Goal: Information Seeking & Learning: Find specific page/section

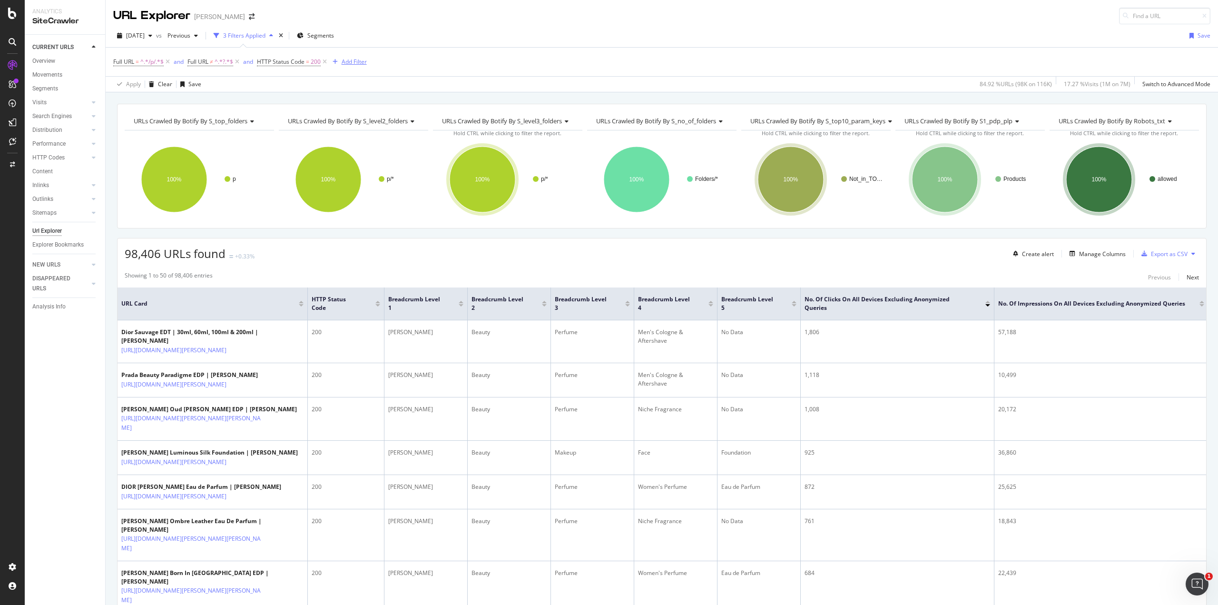
click at [358, 59] on div "Add Filter" at bounding box center [354, 62] width 25 height 8
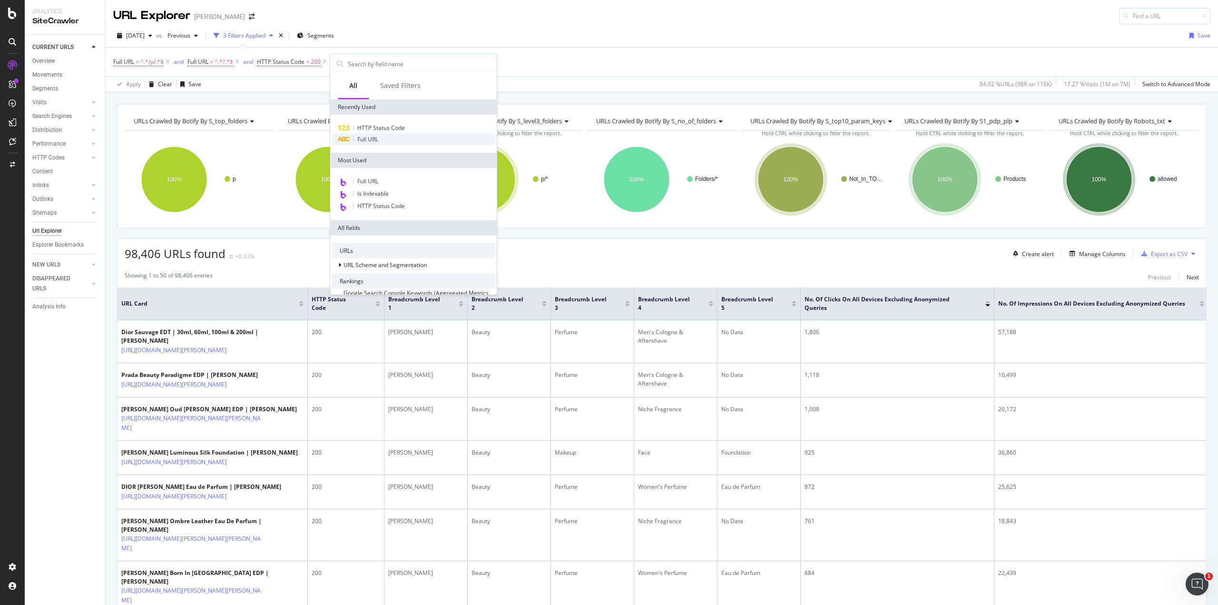
click at [387, 137] on div "Full URL" at bounding box center [413, 139] width 163 height 11
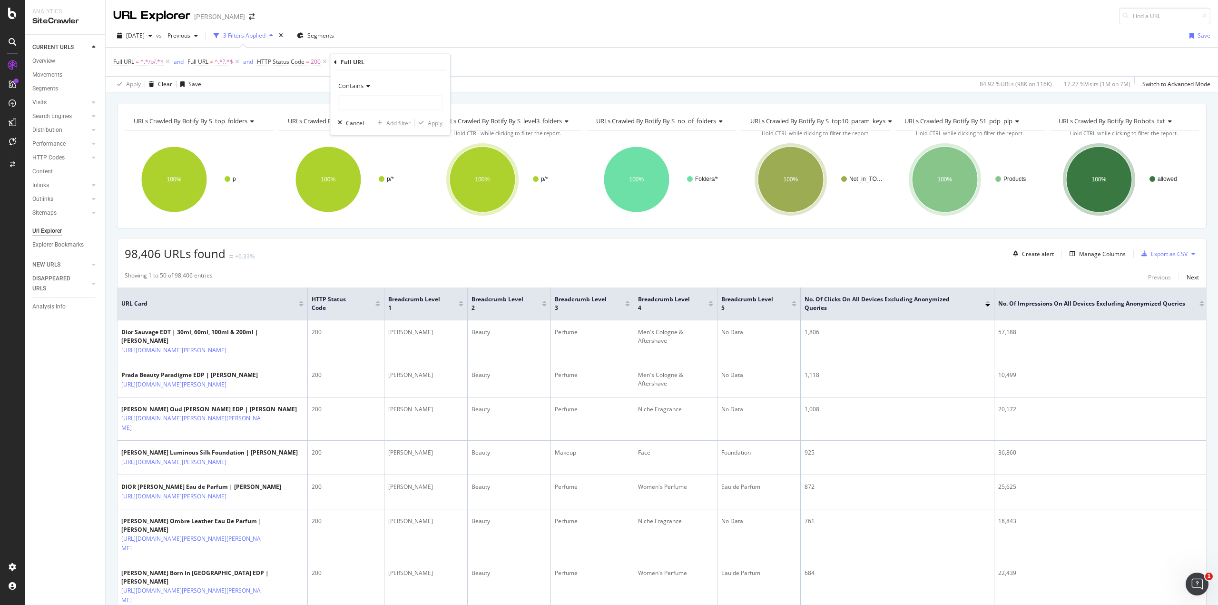
click at [368, 83] on icon at bounding box center [367, 86] width 7 height 6
click at [383, 108] on div "Equal to" at bounding box center [391, 105] width 102 height 12
click at [393, 113] on div "Equal to Cancel Add filter Apply" at bounding box center [390, 102] width 120 height 65
click at [396, 109] on input "text" at bounding box center [390, 102] width 104 height 15
paste input "https://www.myer.com.au/p/giorgio-armani-eyes-to-kill-excess-132881950-1"
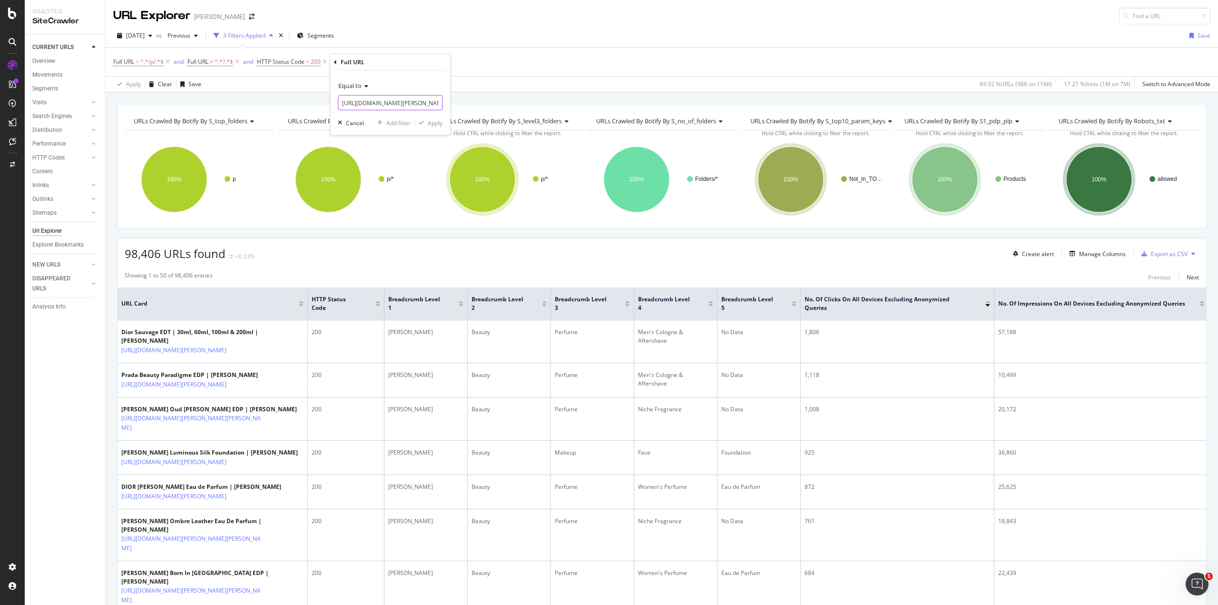
scroll to position [0, 118]
type input "https://www.myer.com.au/p/giorgio-armani-eyes-to-kill-excess-132881950-1"
click at [442, 122] on div "Apply" at bounding box center [435, 122] width 15 height 8
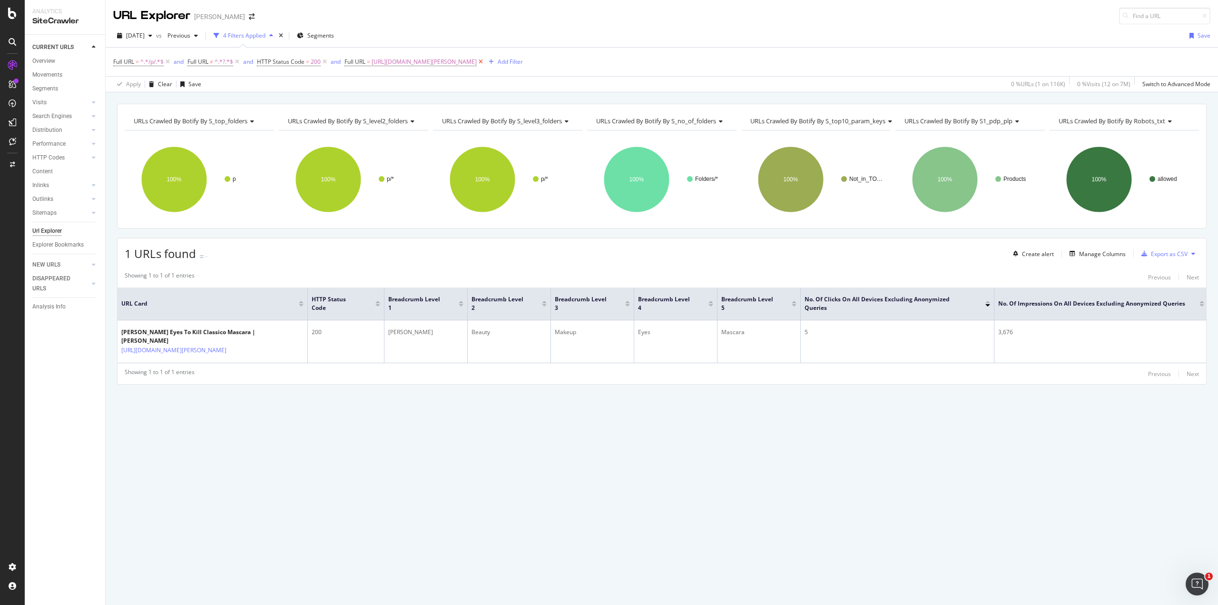
click at [485, 62] on icon at bounding box center [481, 62] width 8 height 10
